Goal: Use online tool/utility: Utilize a website feature to perform a specific function

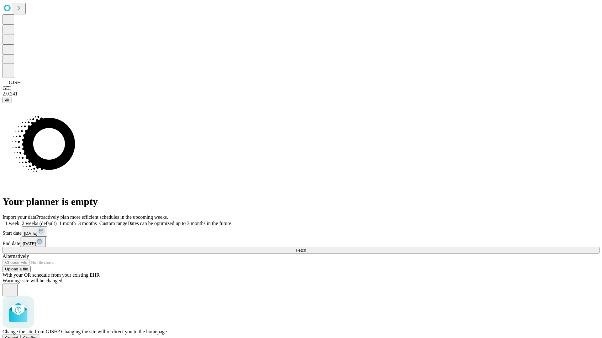
click at [38, 336] on span "Confirm" at bounding box center [30, 338] width 15 height 5
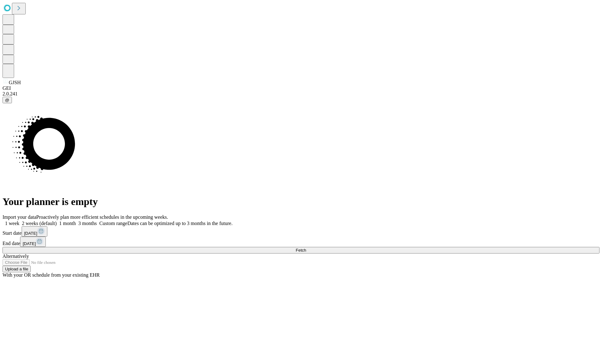
click at [19, 221] on label "1 week" at bounding box center [11, 223] width 17 height 5
click at [306, 248] on span "Fetch" at bounding box center [300, 250] width 10 height 5
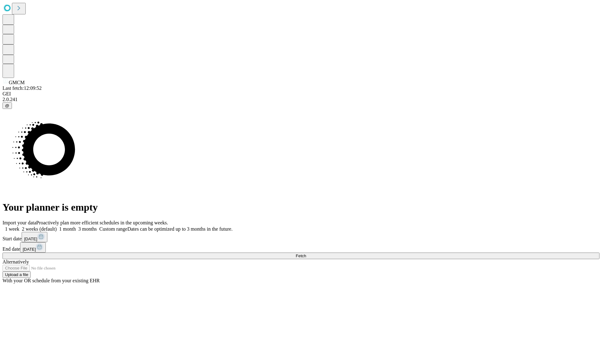
click at [19, 227] on label "1 week" at bounding box center [11, 229] width 17 height 5
click at [306, 254] on span "Fetch" at bounding box center [300, 256] width 10 height 5
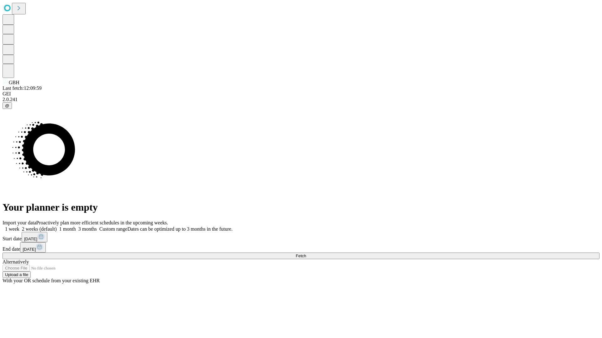
click at [19, 227] on label "1 week" at bounding box center [11, 229] width 17 height 5
click at [306, 254] on span "Fetch" at bounding box center [300, 256] width 10 height 5
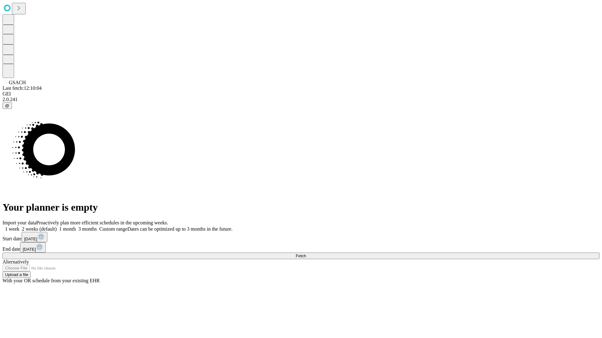
click at [19, 227] on label "1 week" at bounding box center [11, 229] width 17 height 5
click at [306, 254] on span "Fetch" at bounding box center [300, 256] width 10 height 5
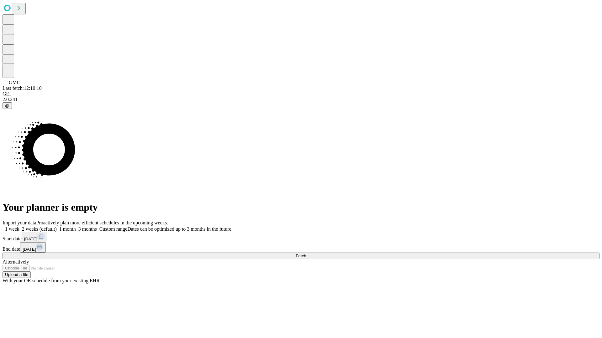
click at [19, 227] on label "1 week" at bounding box center [11, 229] width 17 height 5
click at [306, 254] on span "Fetch" at bounding box center [300, 256] width 10 height 5
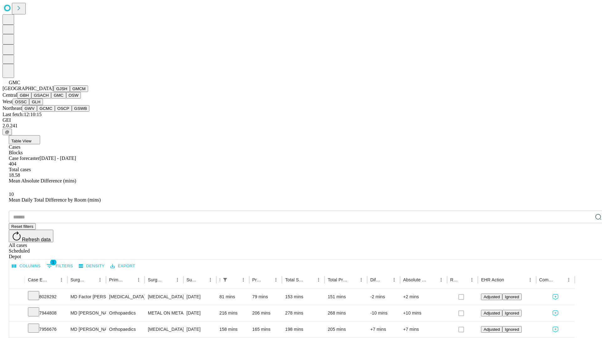
click at [66, 99] on button "OSW" at bounding box center [73, 95] width 15 height 7
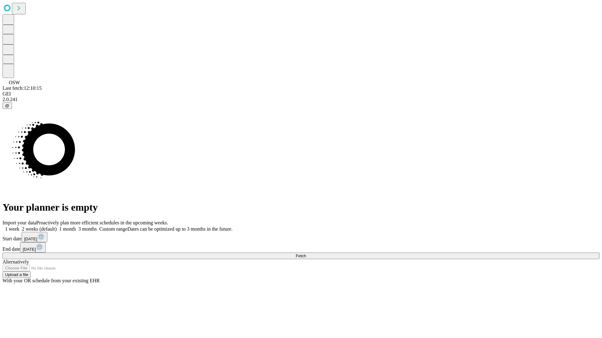
click at [19, 227] on label "1 week" at bounding box center [11, 229] width 17 height 5
click at [306, 254] on span "Fetch" at bounding box center [300, 256] width 10 height 5
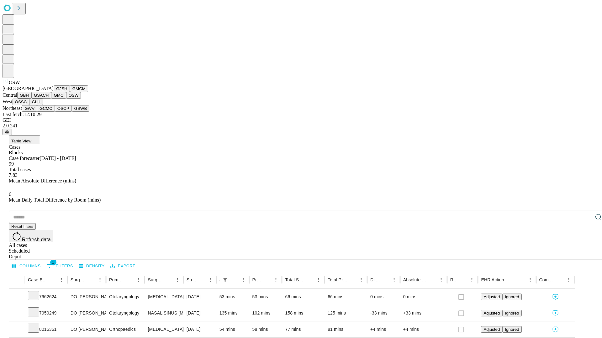
click at [29, 105] on button "OSSC" at bounding box center [21, 102] width 17 height 7
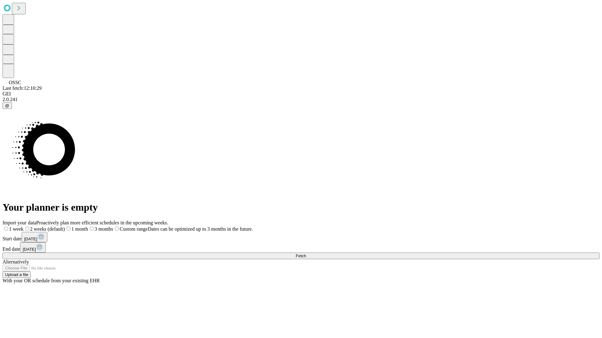
click at [23, 227] on label "1 week" at bounding box center [13, 229] width 21 height 5
click at [306, 254] on span "Fetch" at bounding box center [300, 256] width 10 height 5
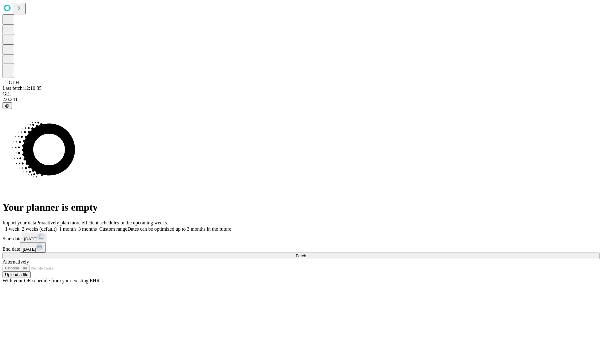
click at [19, 227] on label "1 week" at bounding box center [11, 229] width 17 height 5
click at [306, 254] on span "Fetch" at bounding box center [300, 256] width 10 height 5
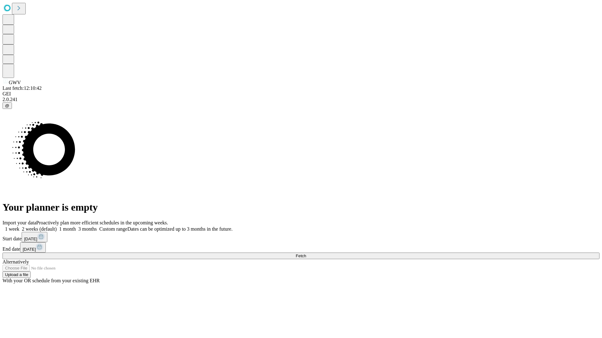
click at [19, 227] on label "1 week" at bounding box center [11, 229] width 17 height 5
click at [306, 254] on span "Fetch" at bounding box center [300, 256] width 10 height 5
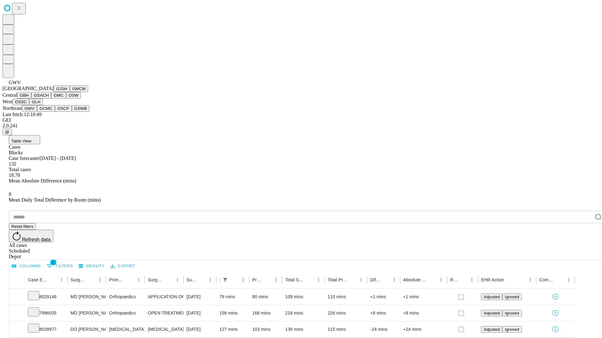
click at [49, 112] on button "GCMC" at bounding box center [46, 108] width 18 height 7
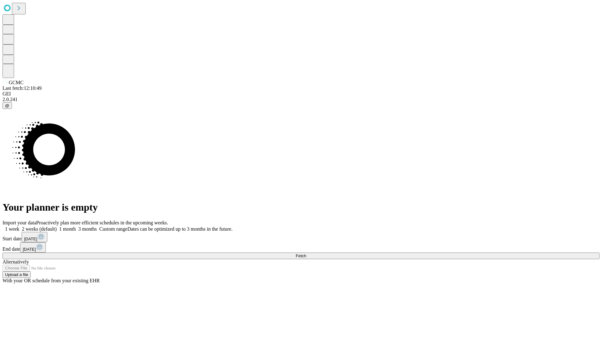
click at [19, 227] on label "1 week" at bounding box center [11, 229] width 17 height 5
click at [306, 254] on span "Fetch" at bounding box center [300, 256] width 10 height 5
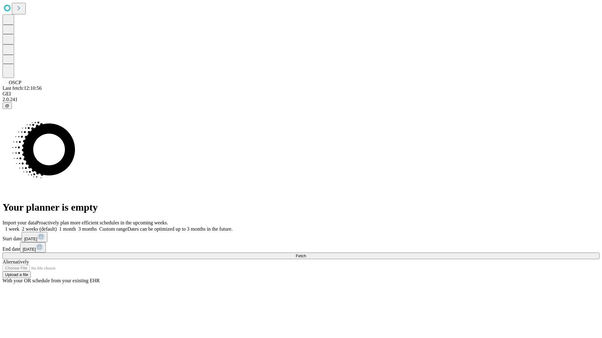
click at [306, 254] on span "Fetch" at bounding box center [300, 256] width 10 height 5
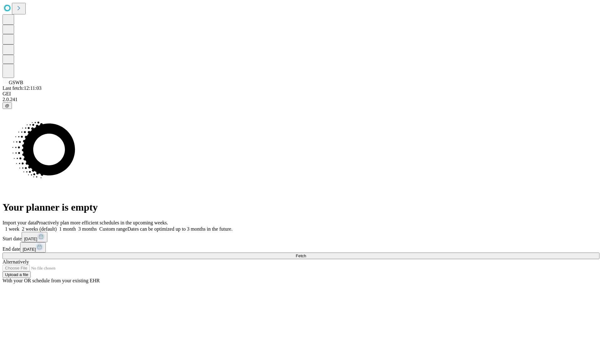
click at [19, 227] on label "1 week" at bounding box center [11, 229] width 17 height 5
click at [306, 254] on span "Fetch" at bounding box center [300, 256] width 10 height 5
